Goal: Task Accomplishment & Management: Manage account settings

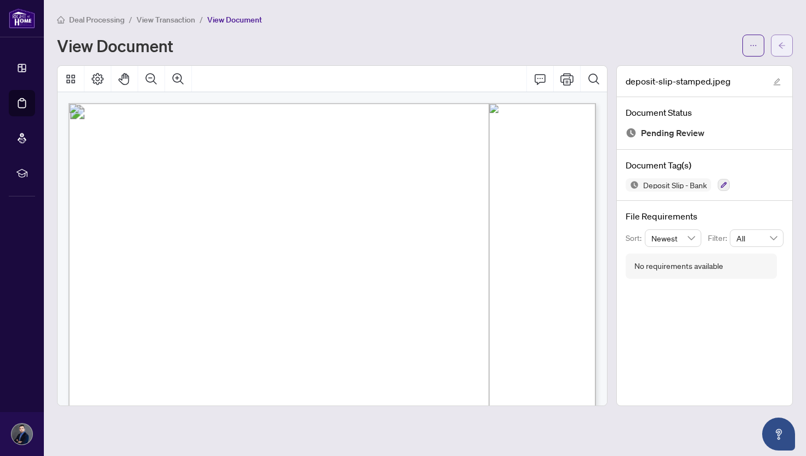
click at [790, 43] on button "button" at bounding box center [782, 46] width 22 height 22
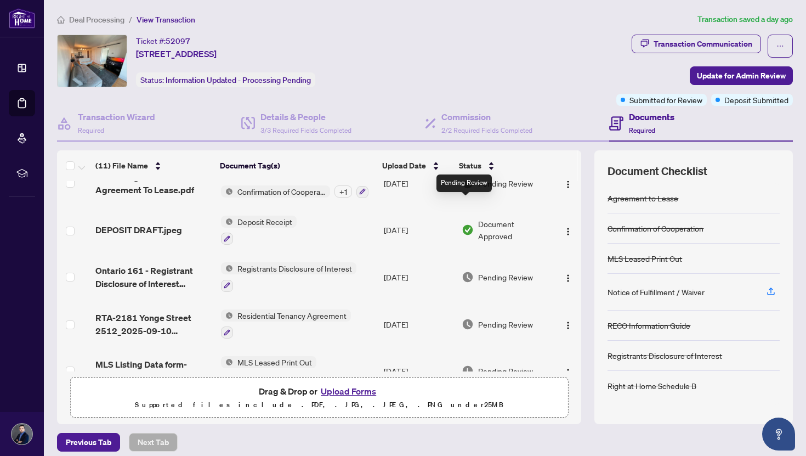
scroll to position [307, 0]
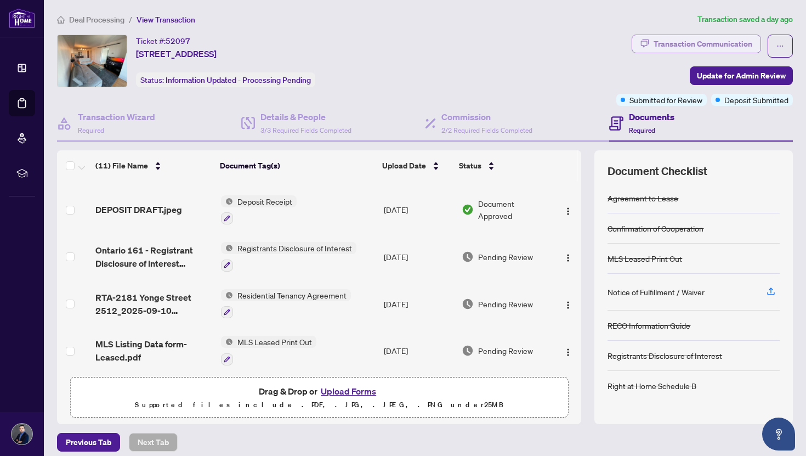
click at [694, 41] on div "Transaction Communication" at bounding box center [703, 44] width 99 height 18
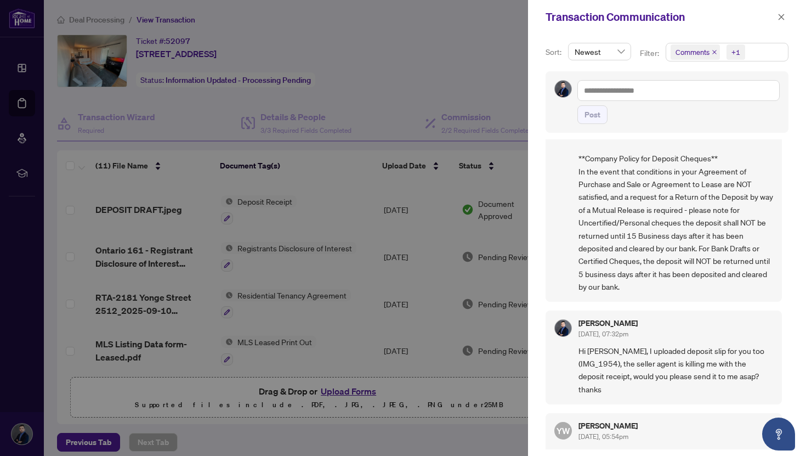
scroll to position [287, 0]
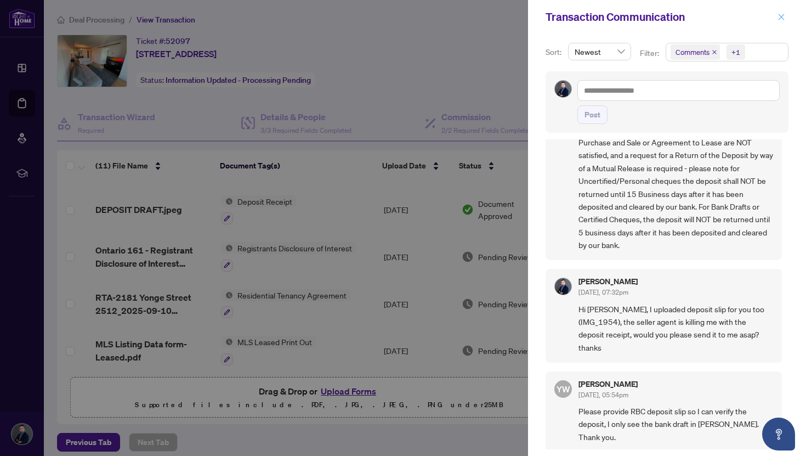
click at [784, 12] on span "button" at bounding box center [782, 17] width 8 height 18
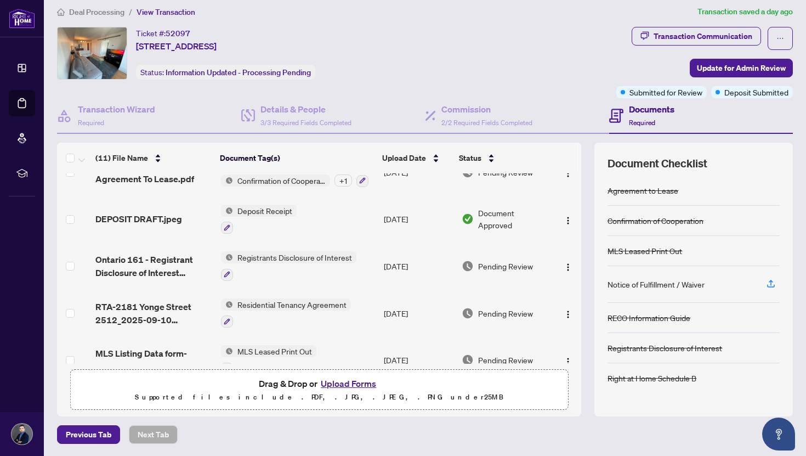
scroll to position [307, 0]
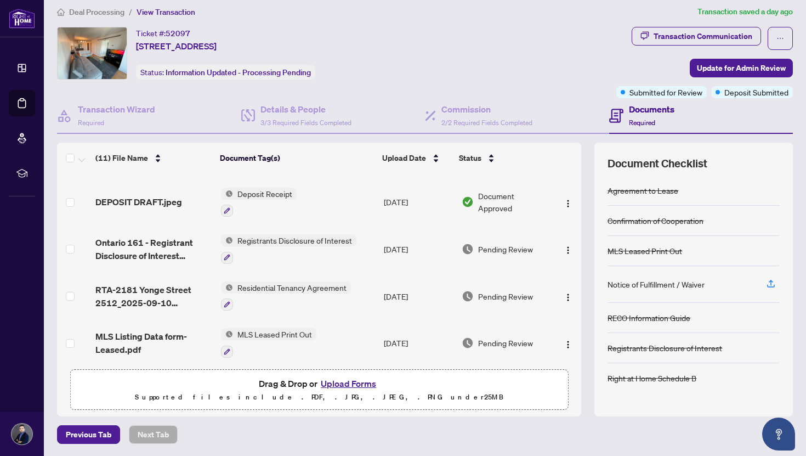
click at [95, 4] on main "Deal Processing / View Transaction Transaction saved a day ago Ticket #: 52097 …" at bounding box center [425, 228] width 763 height 456
click at [95, 11] on span "Deal Processing" at bounding box center [96, 12] width 55 height 10
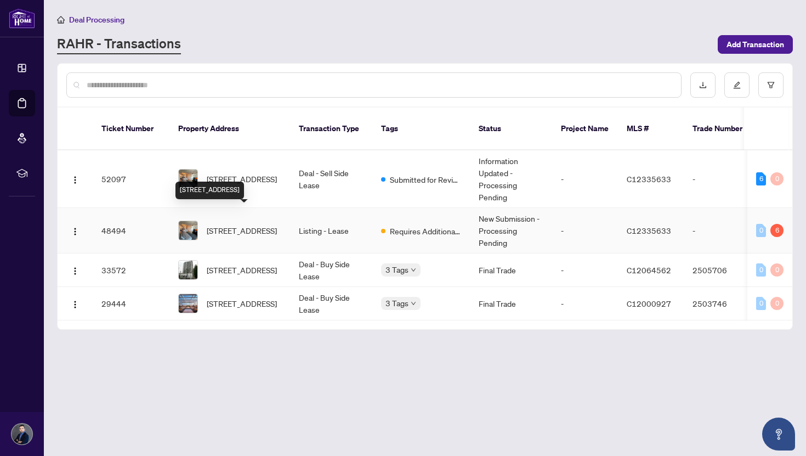
click at [249, 224] on span "[STREET_ADDRESS]" at bounding box center [242, 230] width 70 height 12
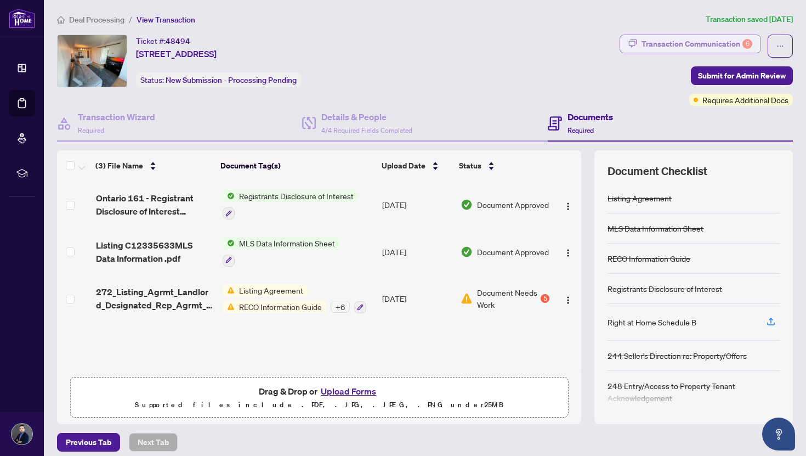
click at [715, 39] on div "Transaction Communication 6" at bounding box center [697, 44] width 111 height 18
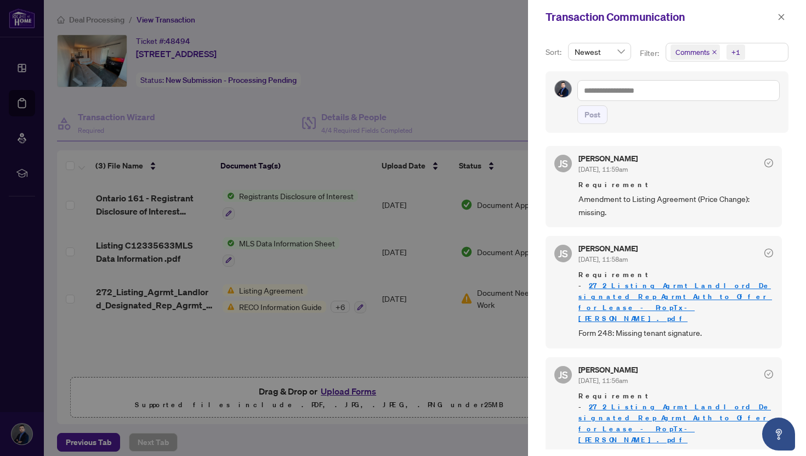
click at [325, 281] on div at bounding box center [403, 228] width 806 height 456
click at [789, 15] on div "Transaction Communication" at bounding box center [667, 17] width 278 height 34
click at [783, 14] on icon "close" at bounding box center [782, 17] width 8 height 8
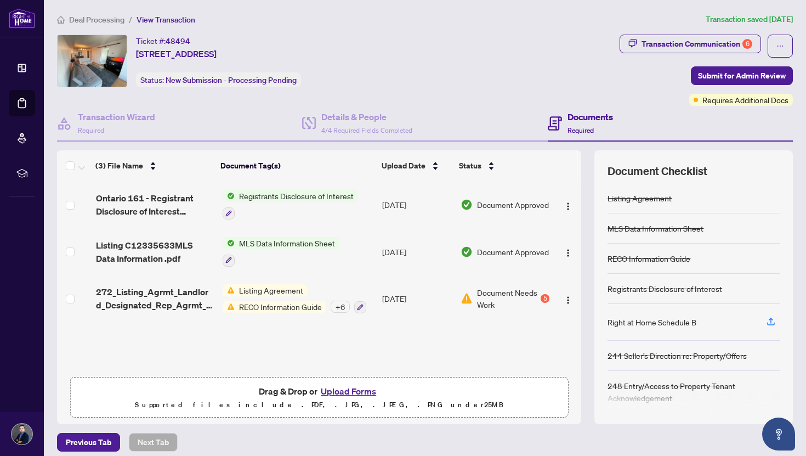
click at [323, 281] on td "Listing Agreement RECO Information Guide + 6" at bounding box center [298, 298] width 160 height 47
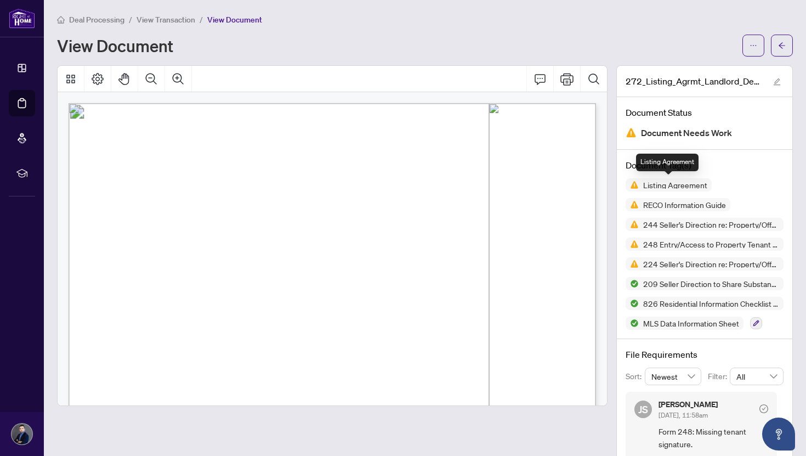
click at [690, 183] on span "Listing Agreement" at bounding box center [675, 185] width 73 height 8
click at [651, 204] on span "RECO Information Guide" at bounding box center [685, 205] width 92 height 8
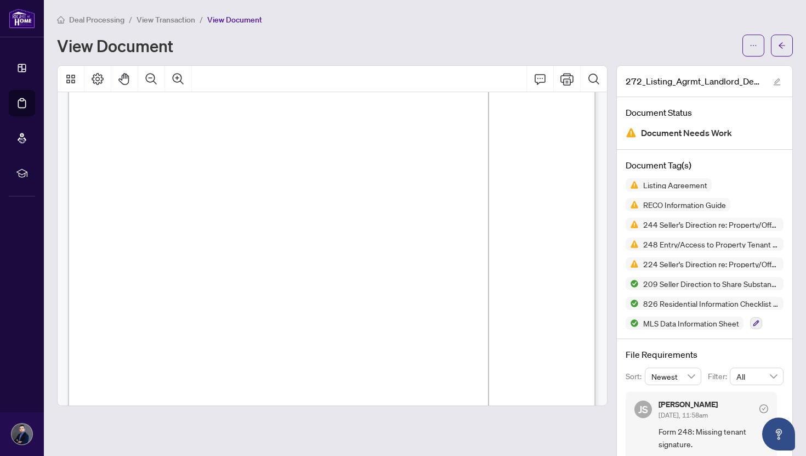
scroll to position [14459, 1]
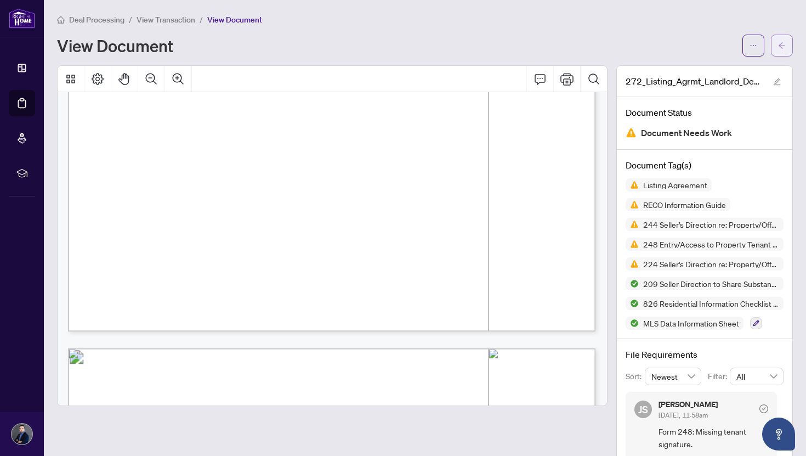
click at [780, 43] on icon "arrow-left" at bounding box center [782, 46] width 8 height 8
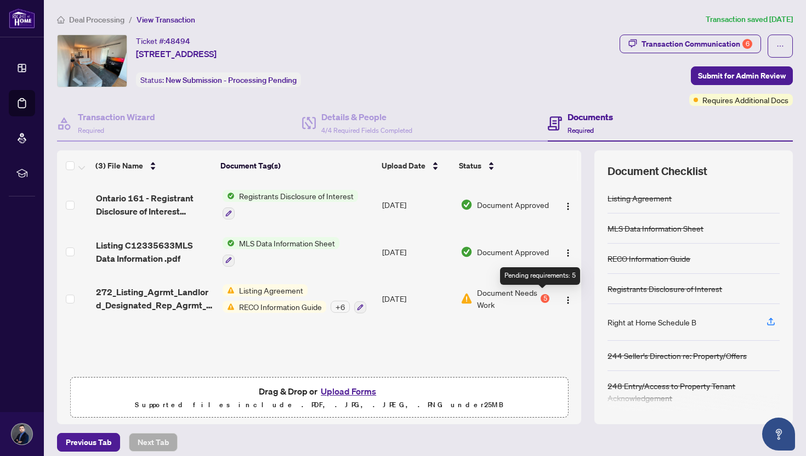
click at [541, 298] on div "5" at bounding box center [545, 298] width 9 height 9
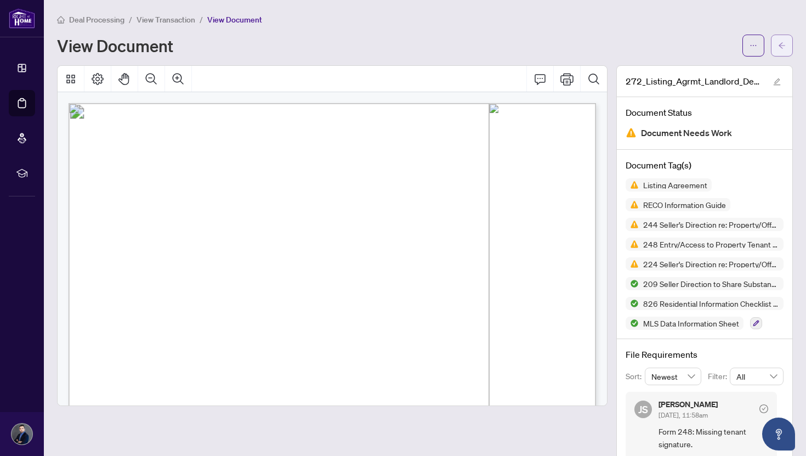
click at [788, 44] on button "button" at bounding box center [782, 46] width 22 height 22
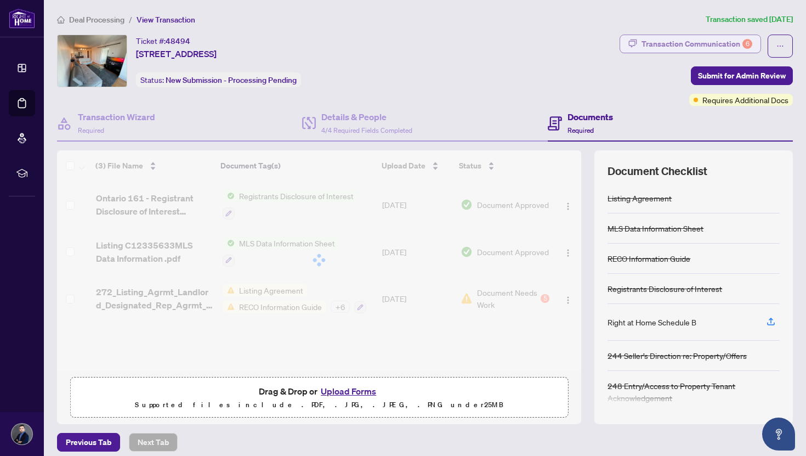
click at [741, 39] on div "Transaction Communication 6" at bounding box center [697, 44] width 111 height 18
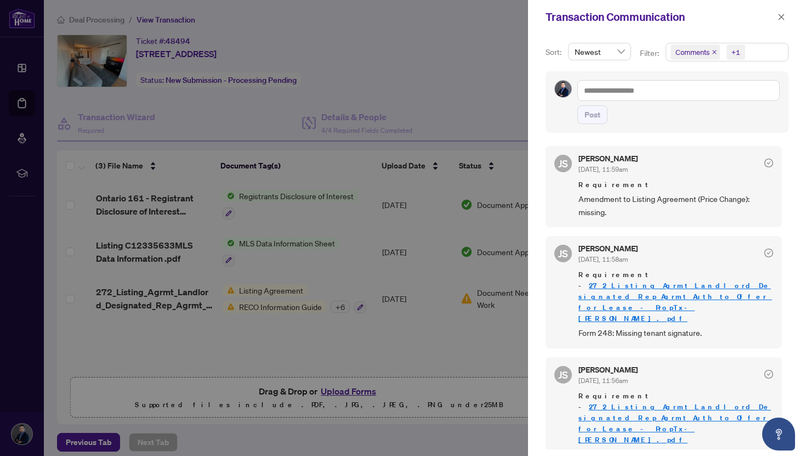
click at [668, 199] on span "Amendment to Listing Agreement (Price Change): missing." at bounding box center [676, 206] width 195 height 26
click at [580, 200] on span "Amendment to Listing Agreement (Price Change): missing." at bounding box center [676, 206] width 195 height 26
drag, startPoint x: 580, startPoint y: 200, endPoint x: 699, endPoint y: 199, distance: 118.5
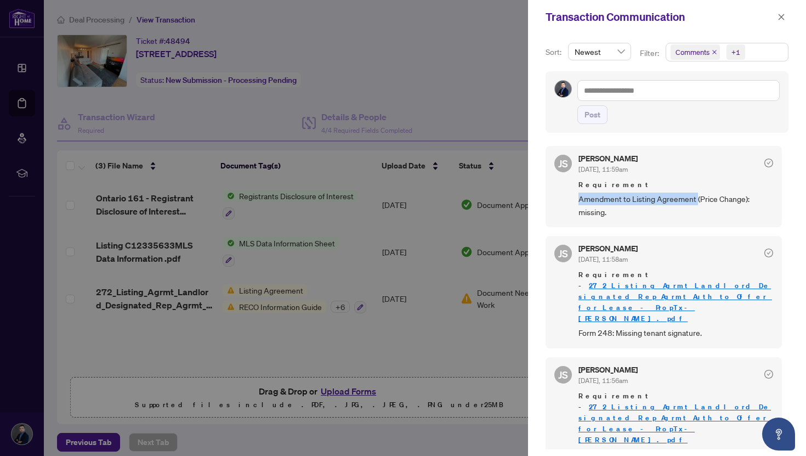
click at [699, 199] on span "Amendment to Listing Agreement (Price Change): missing." at bounding box center [676, 206] width 195 height 26
copy span "Amendment to Listing Agreement"
